Goal: Communication & Community: Connect with others

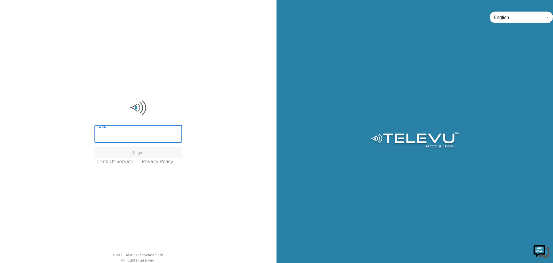
click at [118, 137] on input "Email" at bounding box center [139, 134] width 88 height 16
type input "[PERSON_NAME][EMAIL_ADDRESS][PERSON_NAME][DOMAIN_NAME]"
click at [137, 151] on button "Login" at bounding box center [139, 152] width 88 height 11
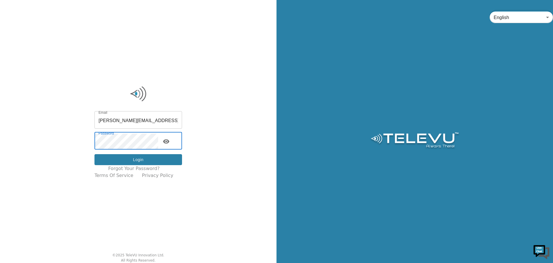
click at [146, 161] on button "Login" at bounding box center [139, 159] width 88 height 11
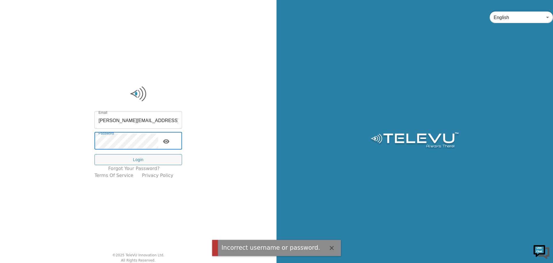
click at [60, 125] on div "Email [PERSON_NAME][EMAIL_ADDRESS][PERSON_NAME][DOMAIN_NAME] Email Password Pas…" at bounding box center [138, 131] width 277 height 263
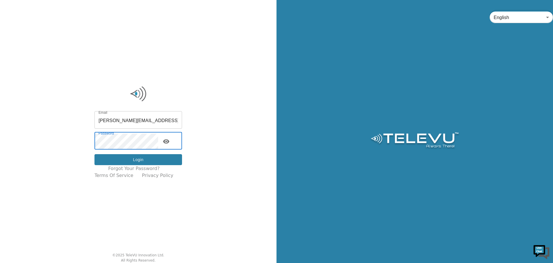
click at [142, 161] on button "Login" at bounding box center [139, 159] width 88 height 11
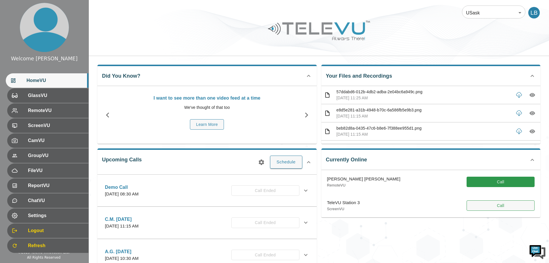
click at [500, 208] on button "Call" at bounding box center [501, 205] width 68 height 11
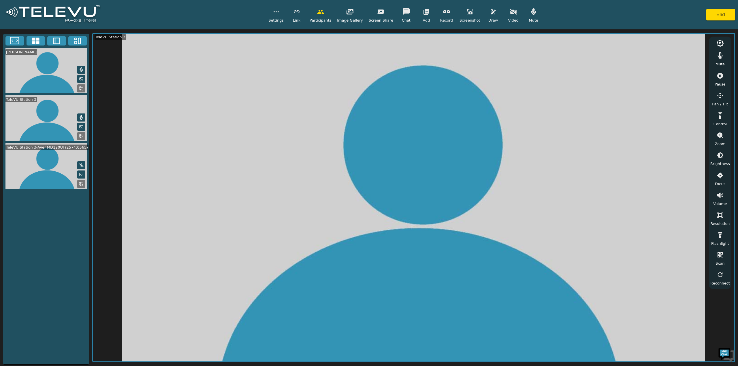
click at [282, 18] on div "Settings" at bounding box center [275, 14] width 15 height 17
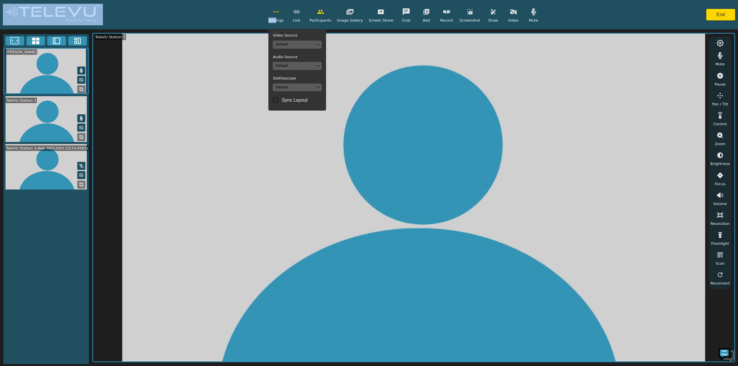
click at [282, 102] on input "Sync Layout" at bounding box center [275, 100] width 12 height 12
checkbox input "true"
click at [85, 183] on button at bounding box center [81, 185] width 8 height 8
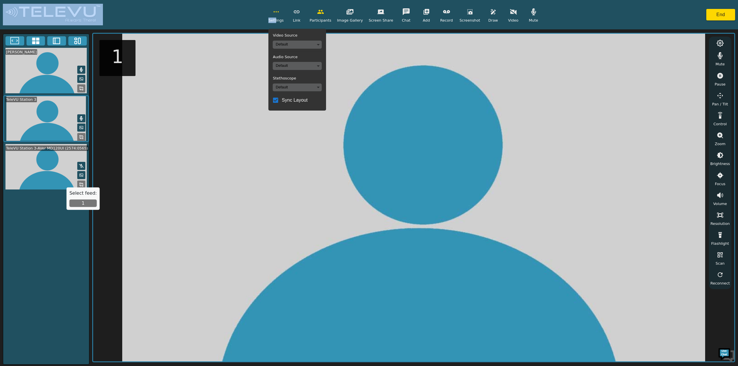
click at [80, 202] on button "1" at bounding box center [82, 203] width 27 height 7
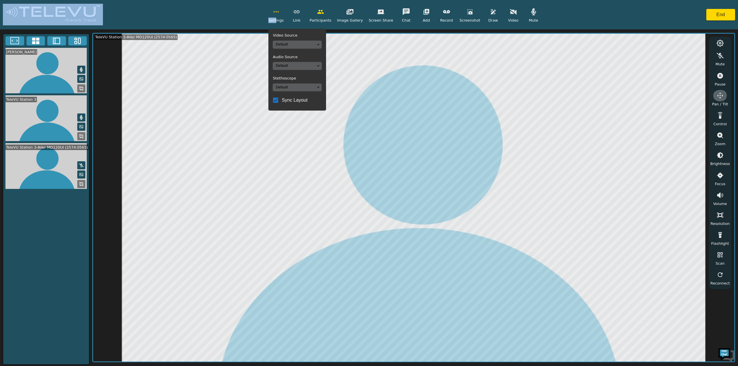
click at [553, 98] on icon "button" at bounding box center [720, 95] width 7 height 7
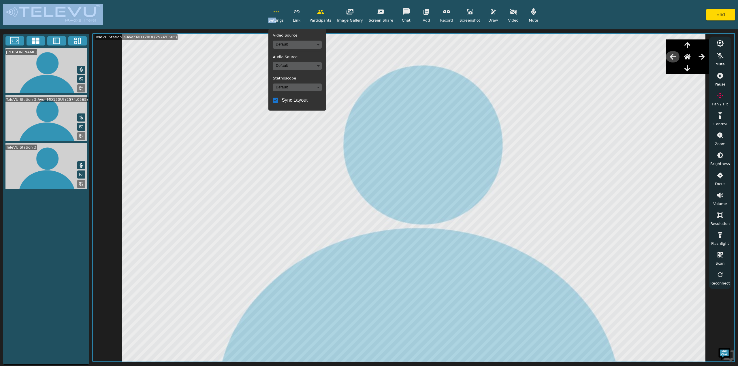
click at [553, 58] on icon "button" at bounding box center [672, 56] width 7 height 7
click at [553, 71] on icon "button" at bounding box center [687, 68] width 7 height 7
click at [553, 45] on icon "button" at bounding box center [687, 45] width 7 height 7
click at [553, 57] on icon "button" at bounding box center [673, 57] width 6 height 6
click at [553, 69] on icon "button" at bounding box center [687, 68] width 7 height 7
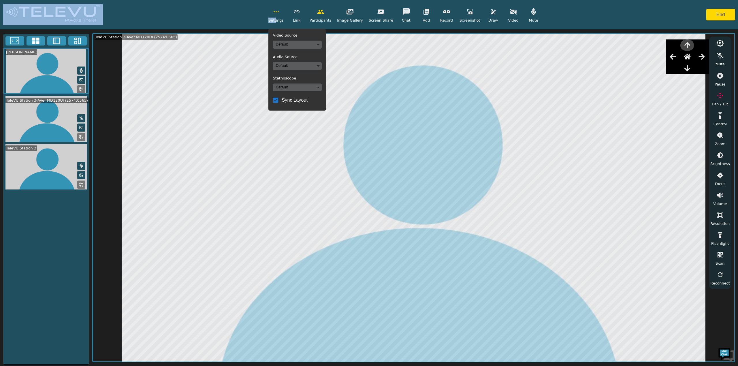
click at [553, 46] on icon "button" at bounding box center [687, 45] width 6 height 6
click at [553, 59] on icon "button" at bounding box center [701, 57] width 6 height 6
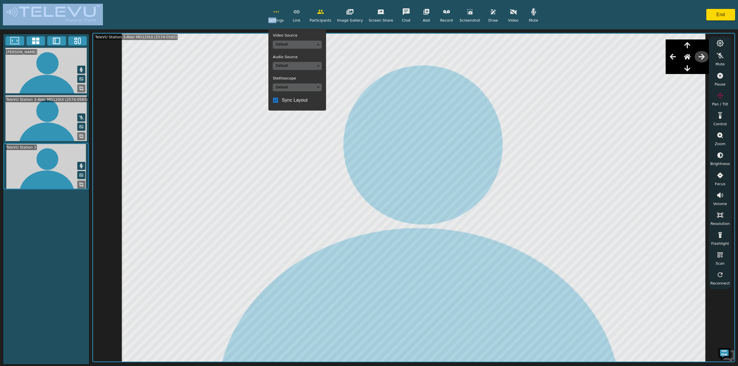
click at [553, 59] on icon "button" at bounding box center [701, 57] width 6 height 6
click at [553, 69] on icon "button" at bounding box center [687, 68] width 7 height 7
click at [553, 55] on icon "button" at bounding box center [672, 56] width 7 height 7
click at [553, 46] on icon "button" at bounding box center [687, 45] width 7 height 7
click at [553, 69] on icon "button" at bounding box center [687, 68] width 7 height 7
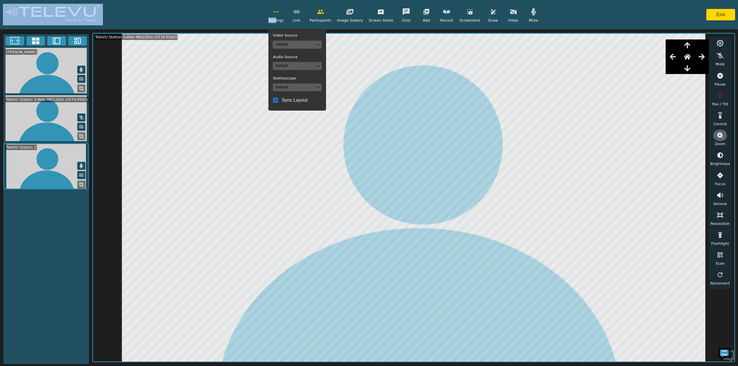
click at [553, 136] on icon "button" at bounding box center [720, 136] width 6 height 6
click at [553, 167] on icon "button" at bounding box center [720, 166] width 7 height 7
click at [553, 68] on icon "button" at bounding box center [687, 68] width 6 height 6
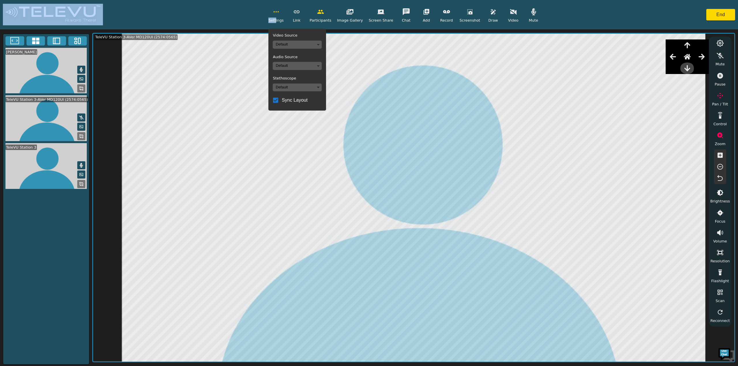
click at [553, 68] on icon "button" at bounding box center [687, 68] width 6 height 6
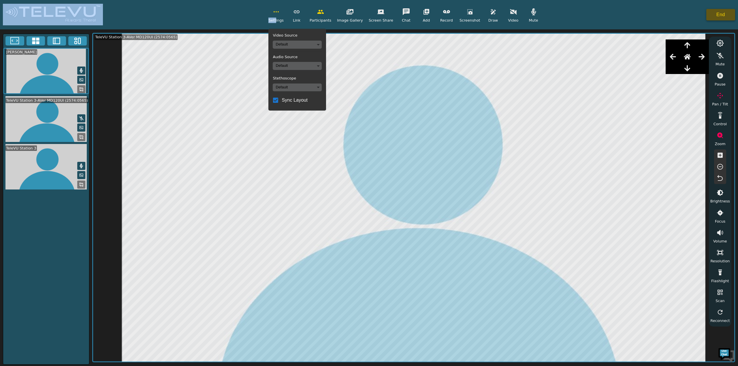
click at [553, 14] on button "End" at bounding box center [720, 15] width 29 height 12
